Goal: Transaction & Acquisition: Purchase product/service

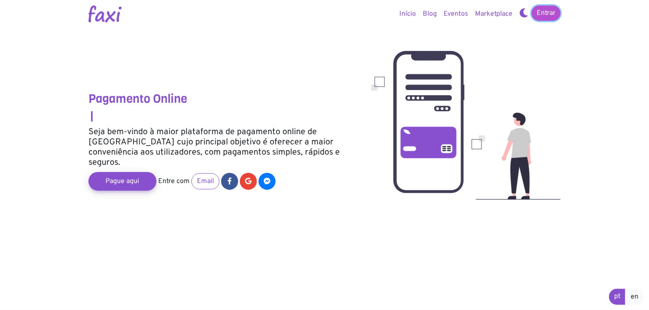
click at [542, 18] on link "Entrar" at bounding box center [545, 13] width 29 height 15
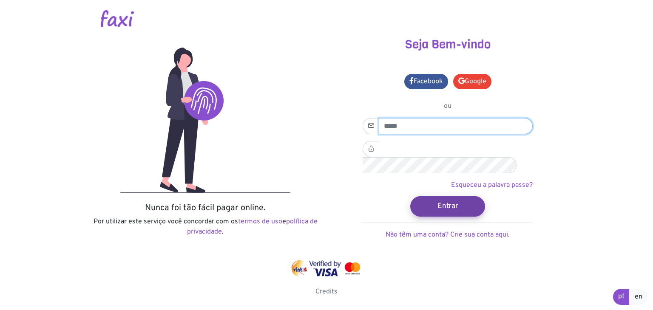
type input "**********"
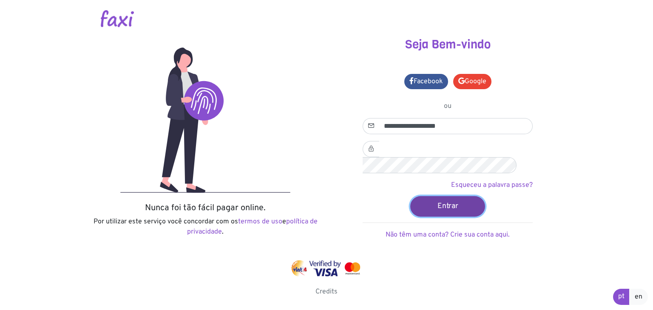
click at [458, 196] on button "Entrar" at bounding box center [447, 206] width 75 height 20
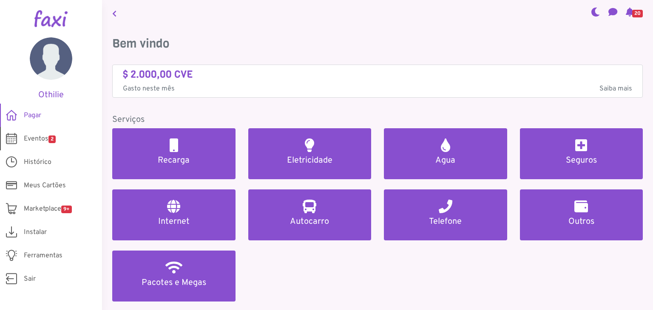
click at [56, 142] on span "2" at bounding box center [51, 140] width 7 height 8
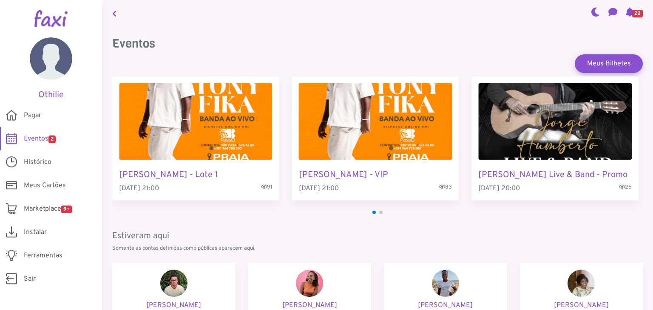
click at [367, 122] on img "3 / 4" at bounding box center [375, 121] width 153 height 77
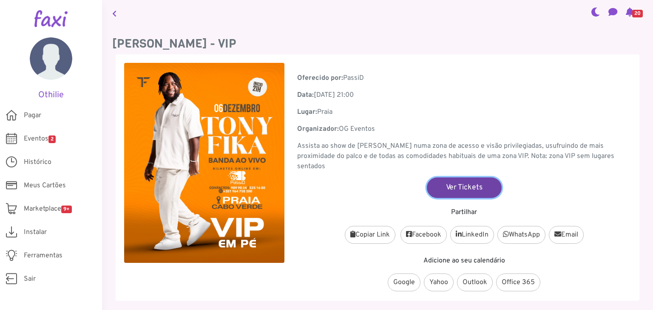
click at [485, 177] on link "Ver Tickets" at bounding box center [464, 187] width 75 height 20
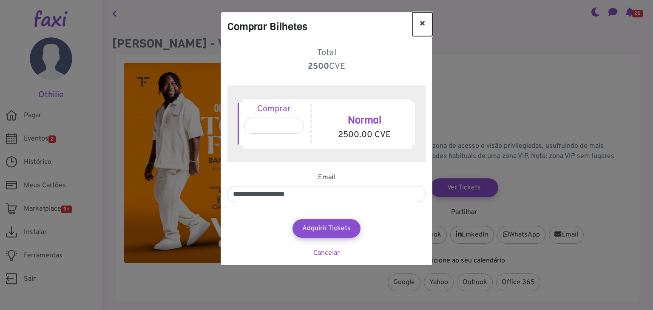
click at [422, 24] on button "×" at bounding box center [422, 24] width 20 height 24
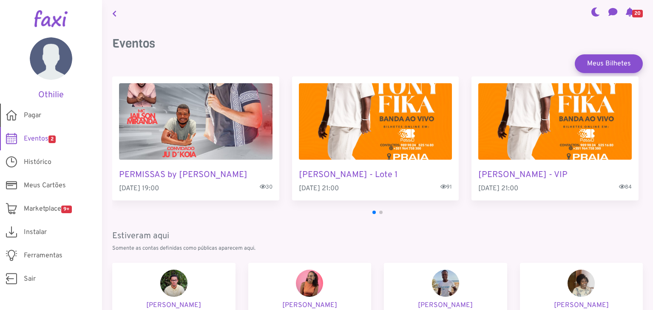
click at [36, 116] on span "Pagar" at bounding box center [32, 116] width 17 height 10
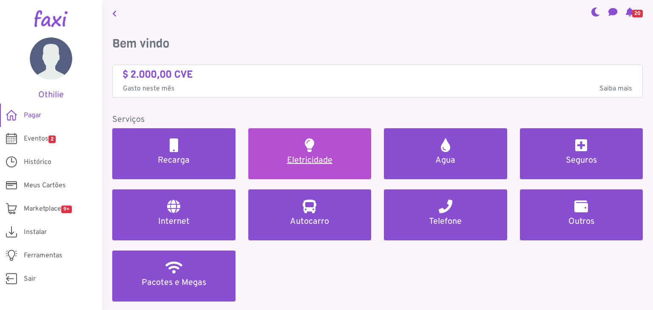
click at [327, 147] on link "Eletricidade" at bounding box center [309, 153] width 123 height 51
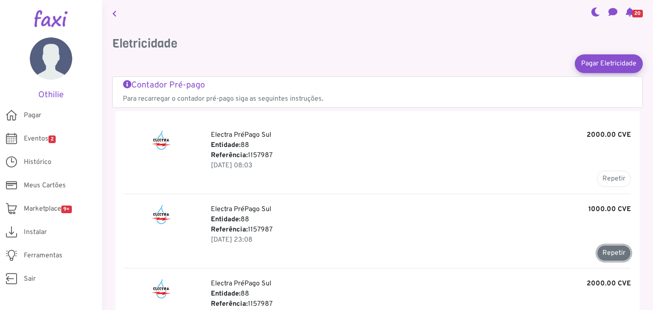
click at [604, 255] on button "Repetir" at bounding box center [614, 253] width 34 height 16
type input "*******"
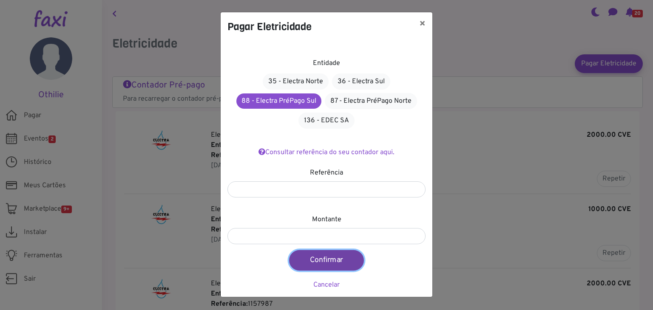
click at [326, 266] on button "Confirmar" at bounding box center [326, 260] width 75 height 20
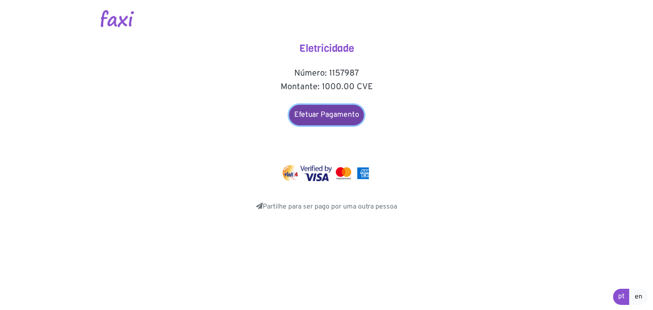
click at [341, 113] on link "Efetuar Pagamento" at bounding box center [326, 115] width 75 height 20
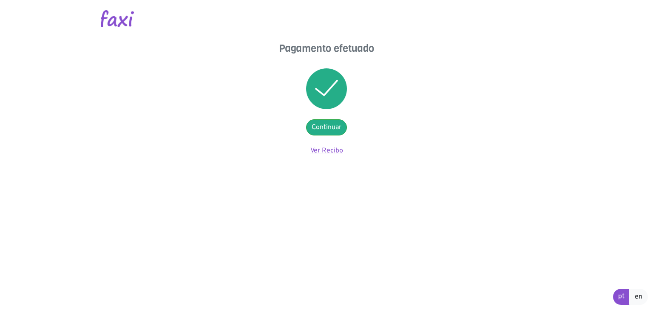
click at [339, 151] on link "Ver Recibo" at bounding box center [326, 151] width 33 height 9
